Goal: Task Accomplishment & Management: Manage account settings

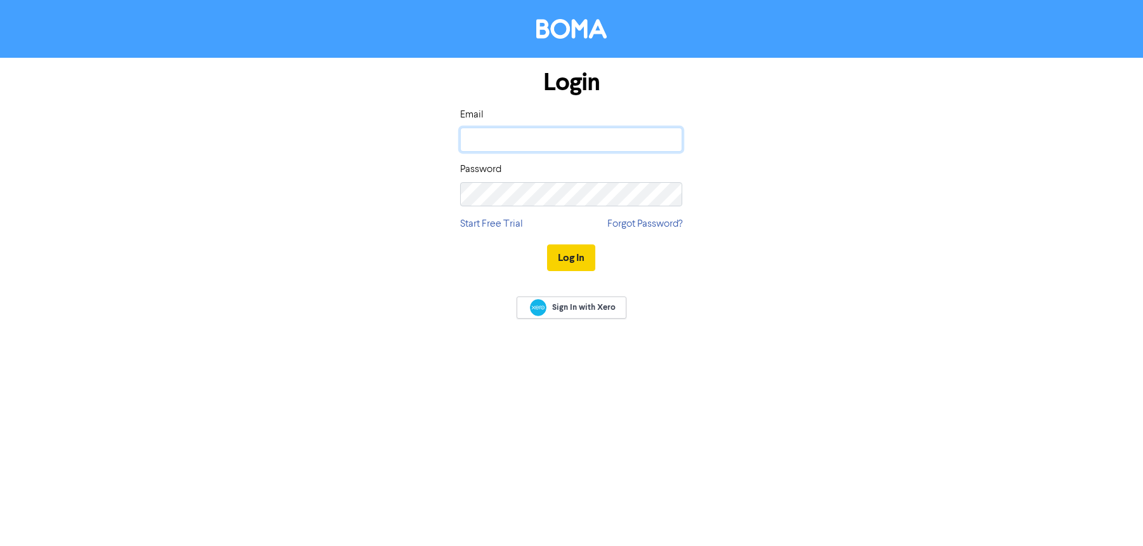
type input "[PERSON_NAME][EMAIL_ADDRESS][DOMAIN_NAME]"
click at [583, 251] on button "Log In" at bounding box center [571, 257] width 48 height 27
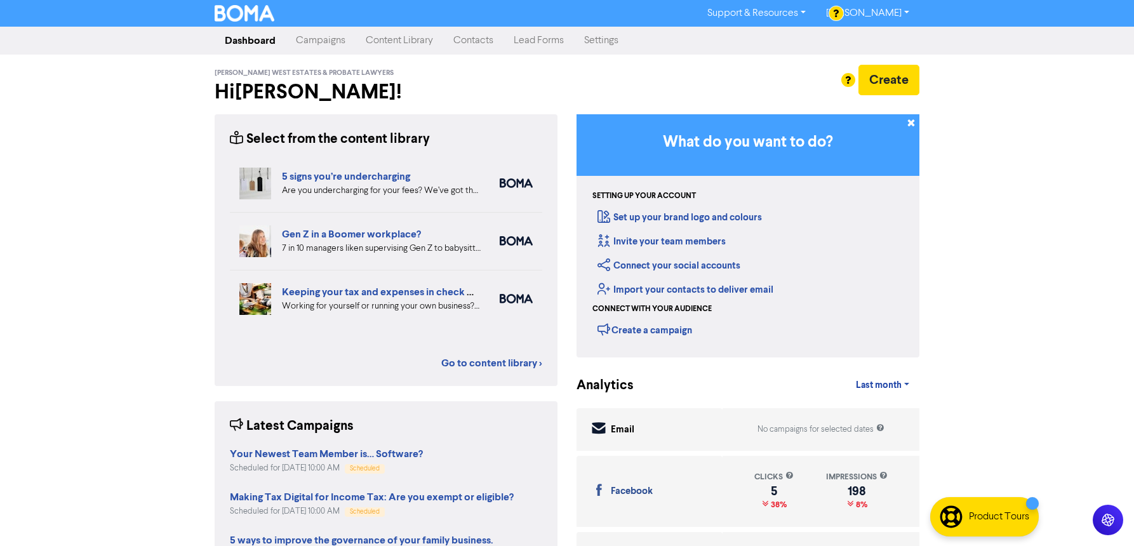
click at [321, 44] on link "Campaigns" at bounding box center [321, 40] width 70 height 25
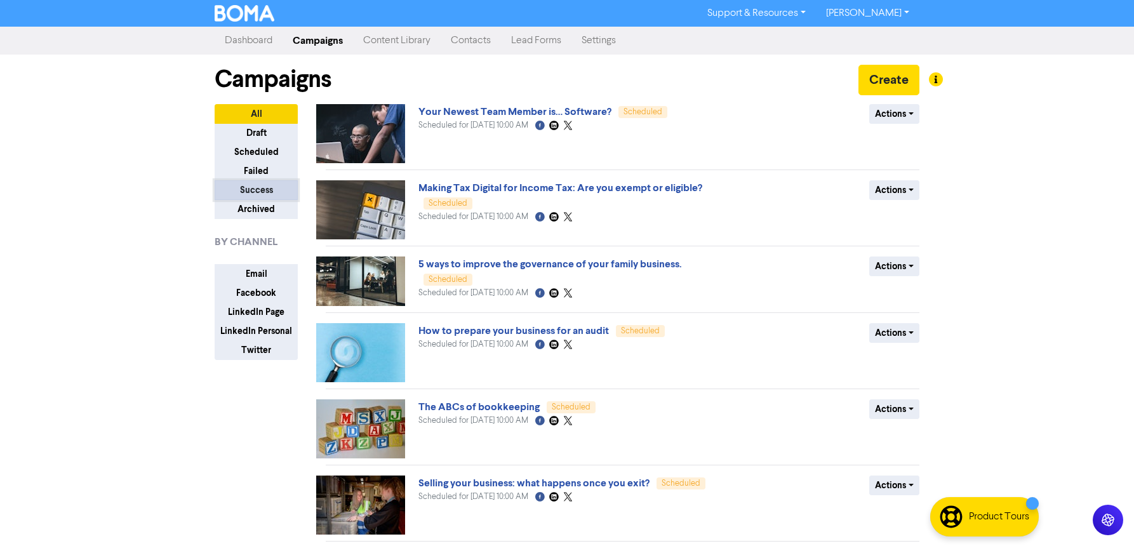
click at [255, 194] on button "Success" at bounding box center [256, 190] width 83 height 20
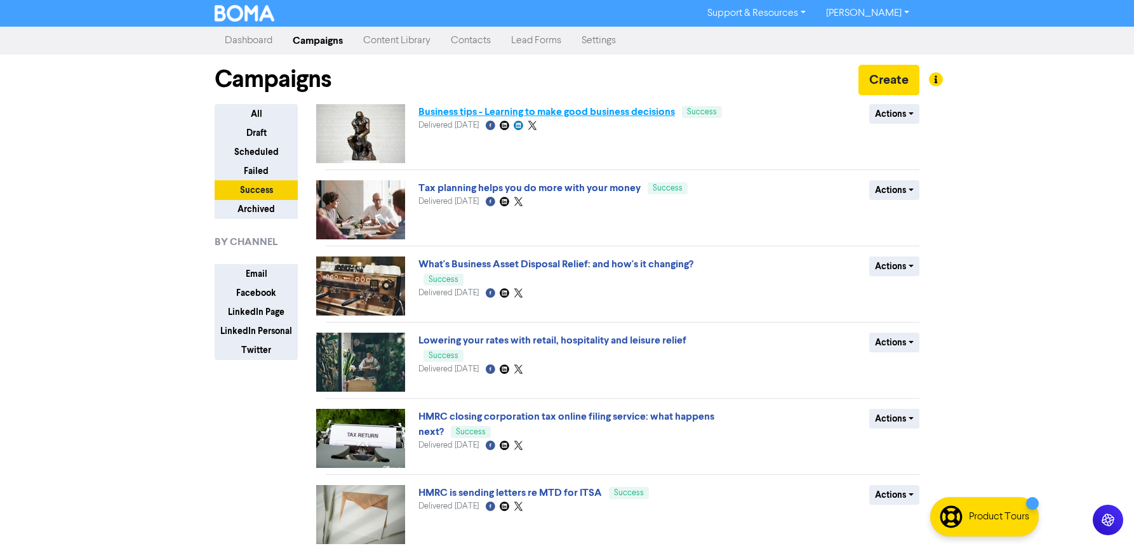
click at [481, 114] on link "Business tips - Learning to make good business decisions" at bounding box center [546, 111] width 256 height 13
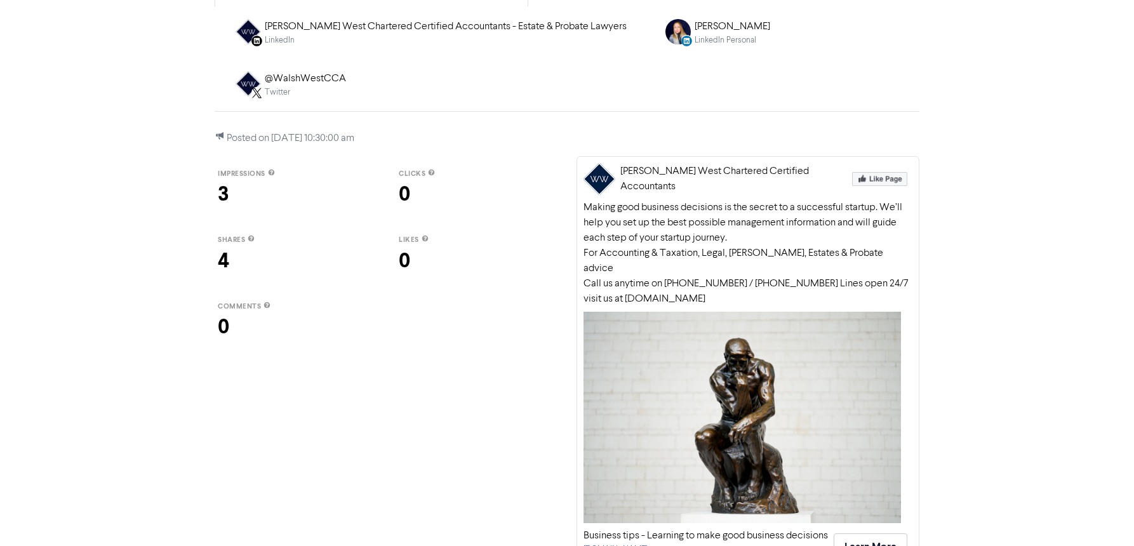
scroll to position [163, 0]
click at [656, 527] on div "Business tips - Learning to make good business decisions" at bounding box center [705, 534] width 244 height 15
click at [792, 199] on div "Making good business decisions is the secret to a successful startup. We’ll hel…" at bounding box center [747, 252] width 329 height 107
click at [859, 532] on button "Learn More" at bounding box center [871, 545] width 74 height 27
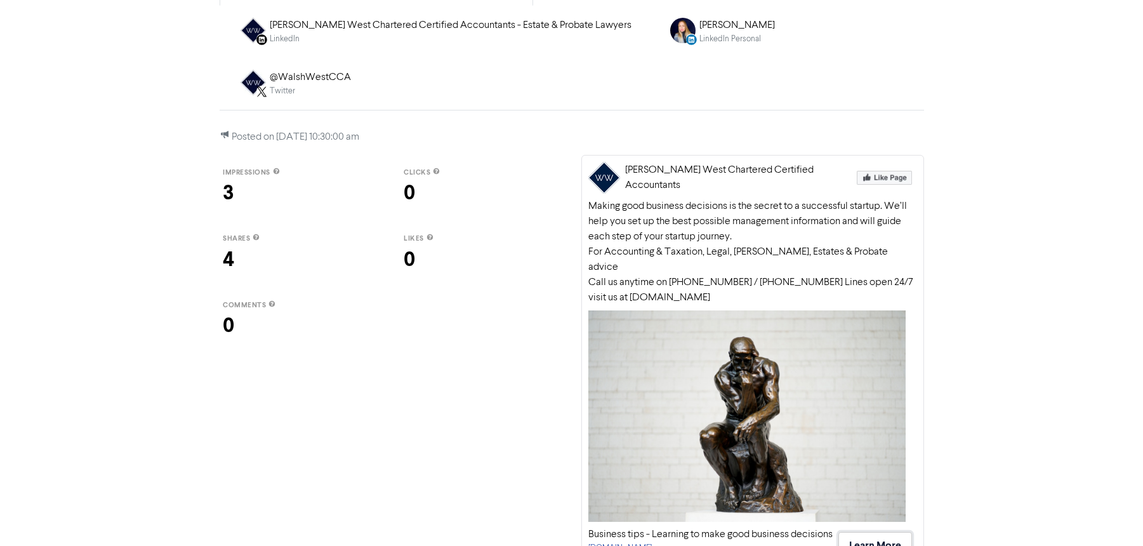
scroll to position [0, 0]
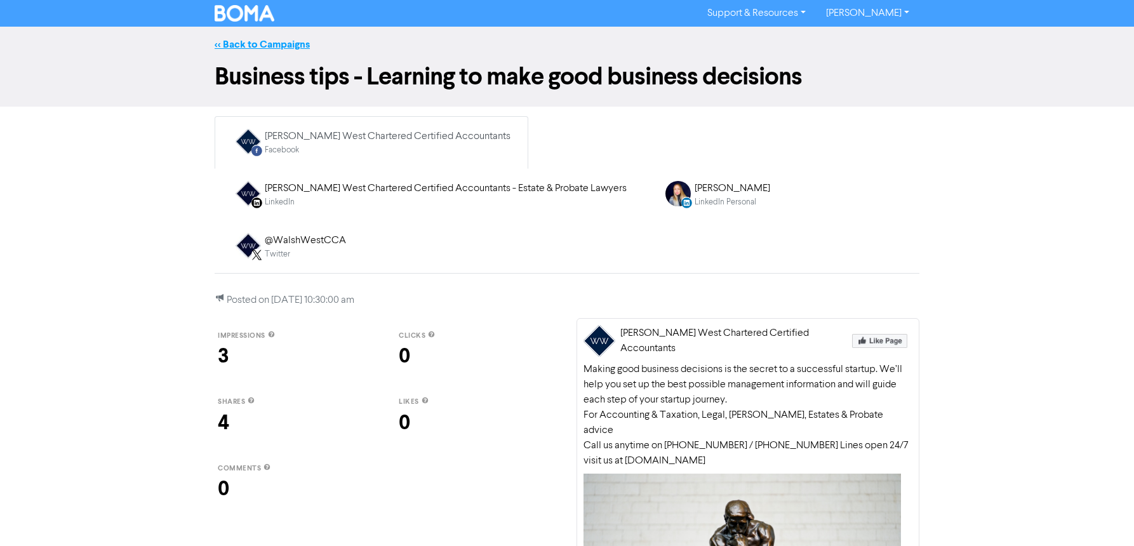
click at [264, 41] on link "<< Back to Campaigns" at bounding box center [262, 44] width 95 height 13
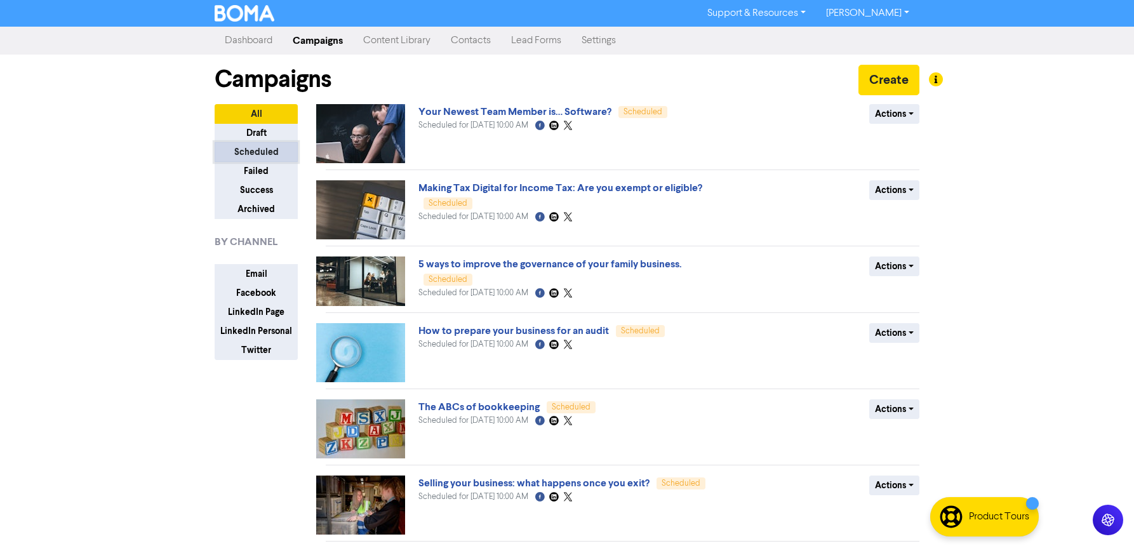
click at [267, 152] on button "Scheduled" at bounding box center [256, 152] width 83 height 20
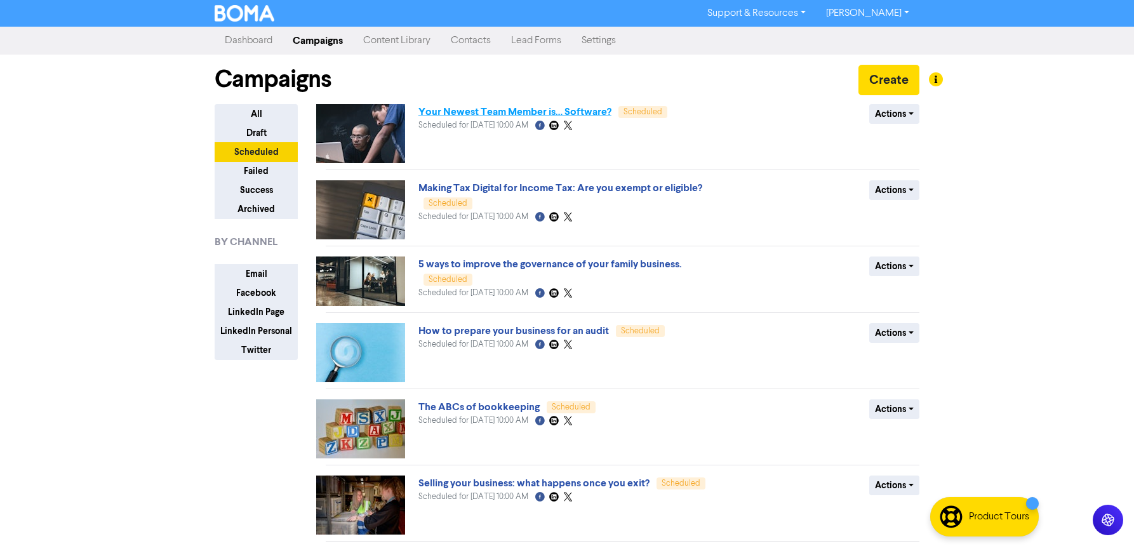
click at [519, 108] on link "Your Newest Team Member is… Software?" at bounding box center [514, 111] width 193 height 13
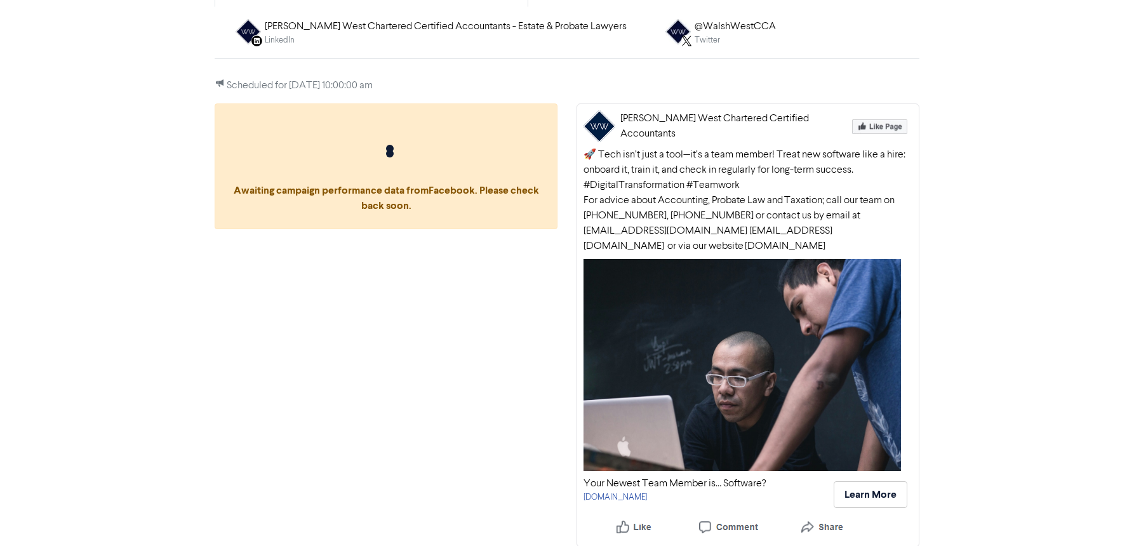
scroll to position [163, 0]
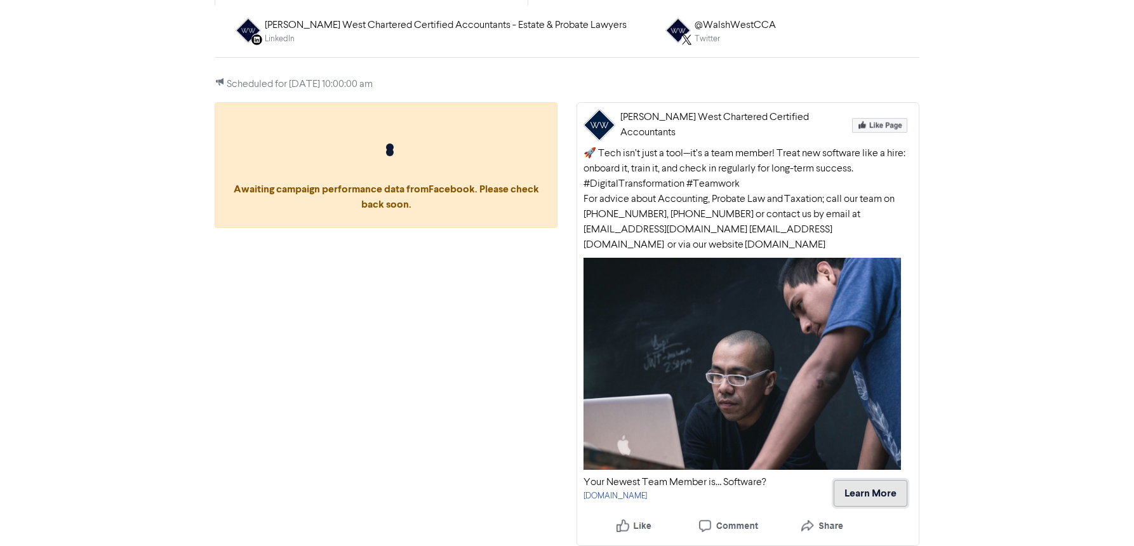
click at [885, 494] on button "Learn More" at bounding box center [871, 493] width 74 height 27
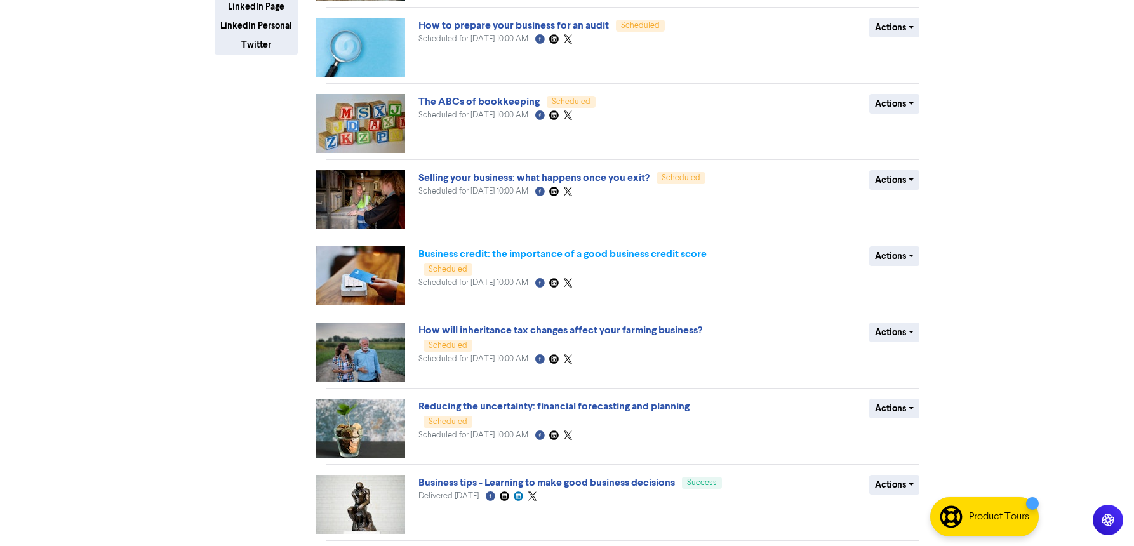
scroll to position [297, 0]
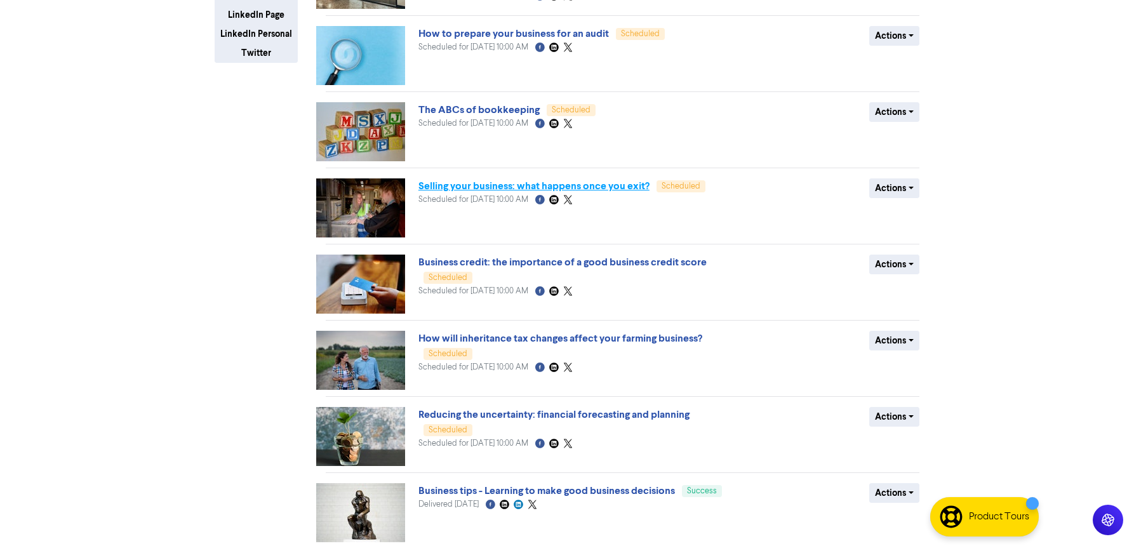
click at [550, 184] on link "Selling your business: what happens once you exit?" at bounding box center [533, 186] width 231 height 13
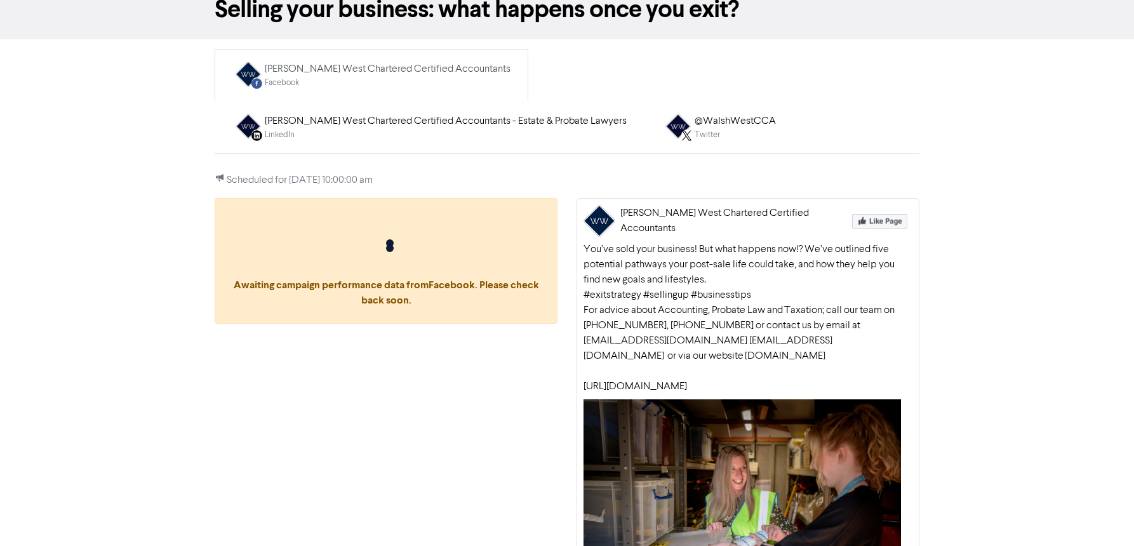
scroll to position [224, 0]
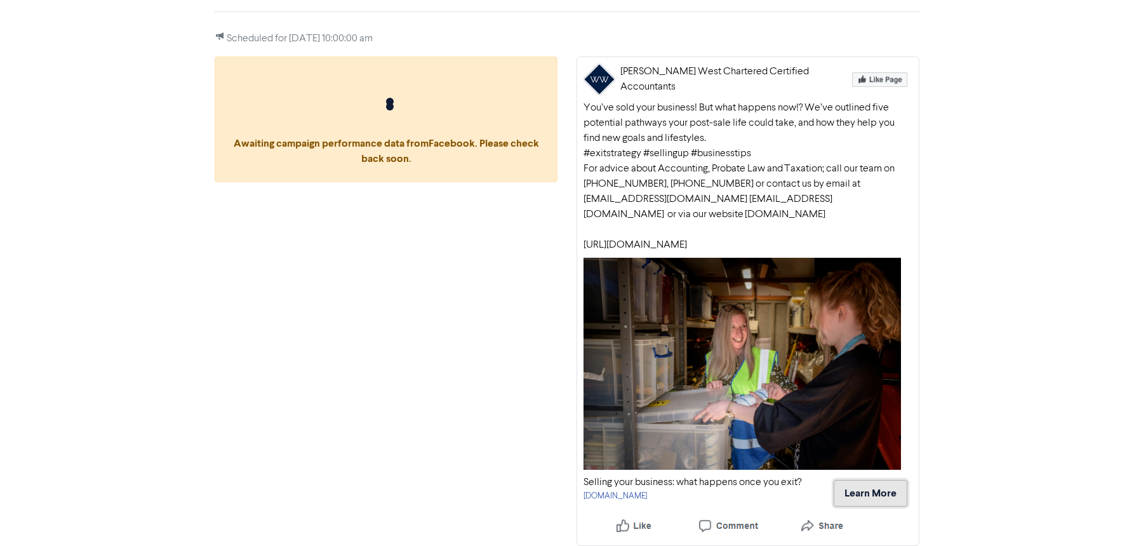
click at [879, 490] on button "Learn More" at bounding box center [871, 493] width 74 height 27
drag, startPoint x: 354, startPoint y: 328, endPoint x: 524, endPoint y: 234, distance: 194.7
click at [354, 328] on div "Awaiting campaign performance data from Facebook . Please check back soon." at bounding box center [386, 301] width 362 height 489
